Goal: Find specific page/section: Find specific page/section

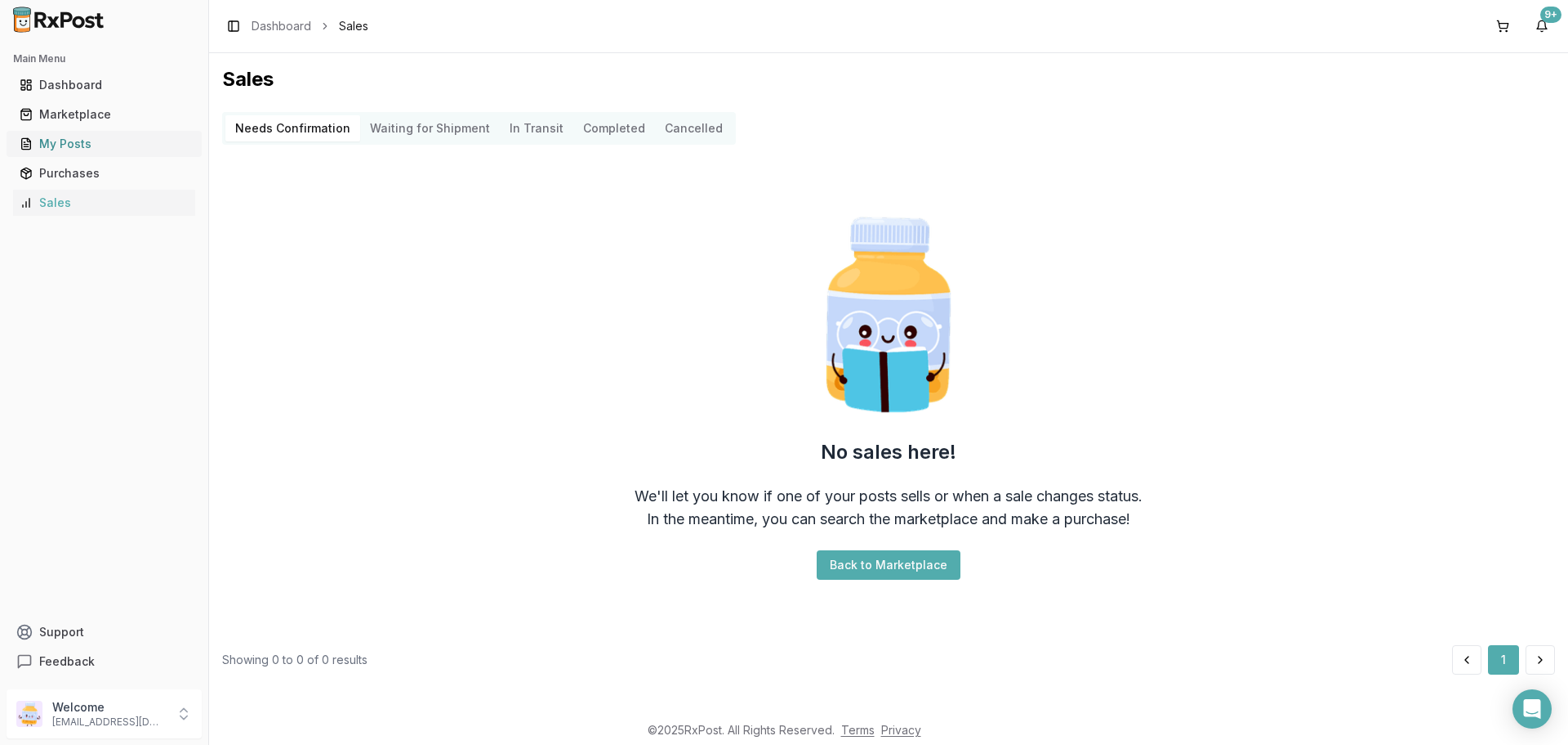
click at [171, 146] on div "My Posts" at bounding box center [104, 143] width 170 height 16
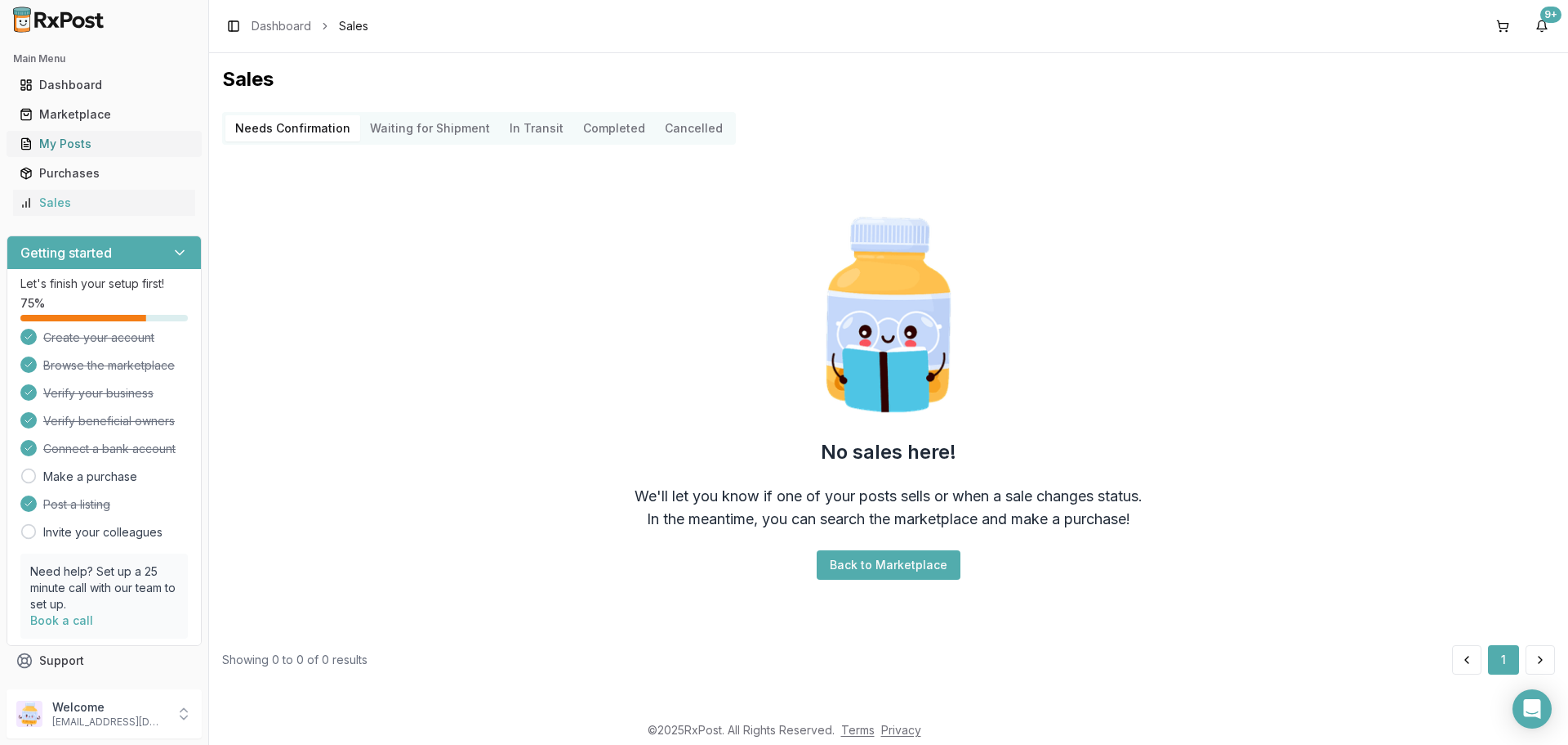
click at [169, 149] on div "My Posts" at bounding box center [104, 143] width 170 height 16
